Goal: Find specific page/section: Find specific page/section

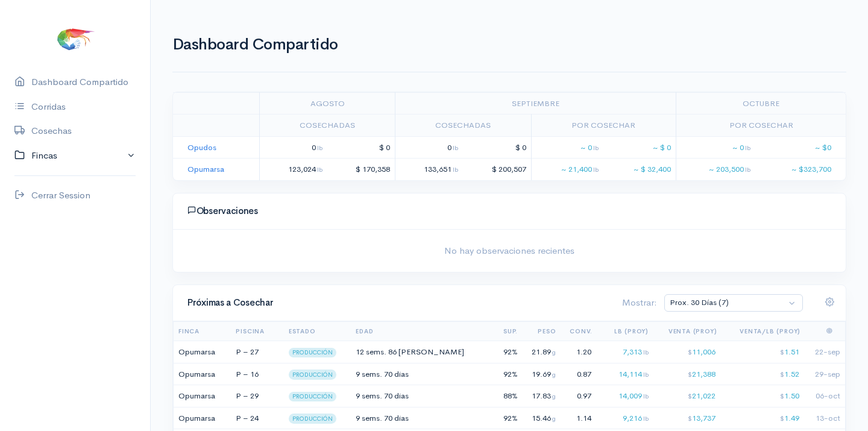
click at [43, 153] on link "Fincas" at bounding box center [75, 155] width 150 height 25
click at [49, 200] on div "Opumarsa" at bounding box center [52, 203] width 42 height 14
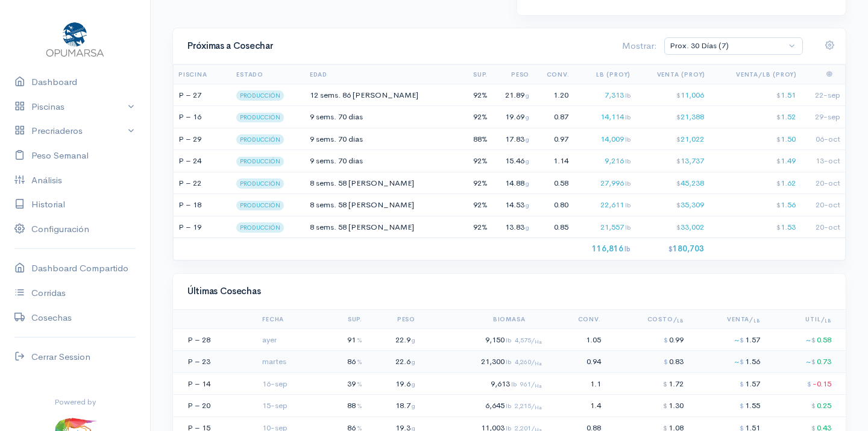
scroll to position [819, 0]
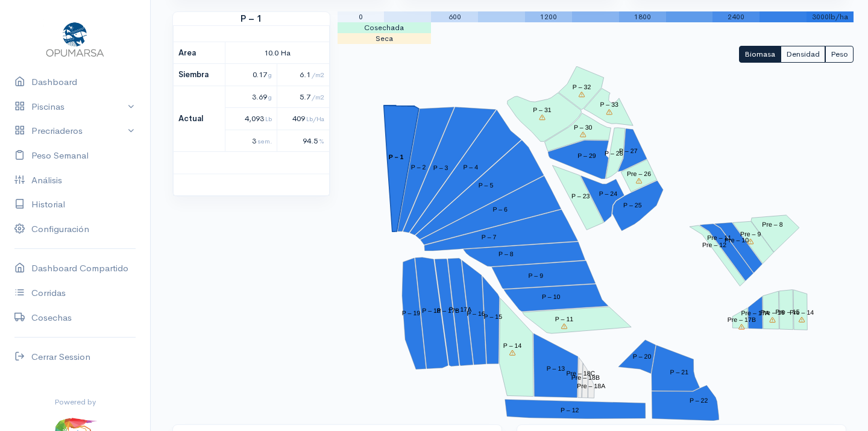
scroll to position [144, 0]
click at [636, 146] on polygon "P – 27" at bounding box center [632, 150] width 29 height 43
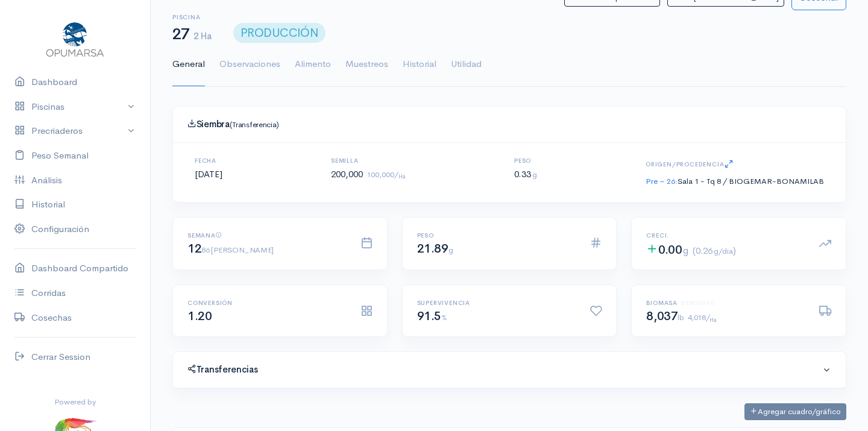
scroll to position [181, 370]
